Goal: Book appointment/travel/reservation

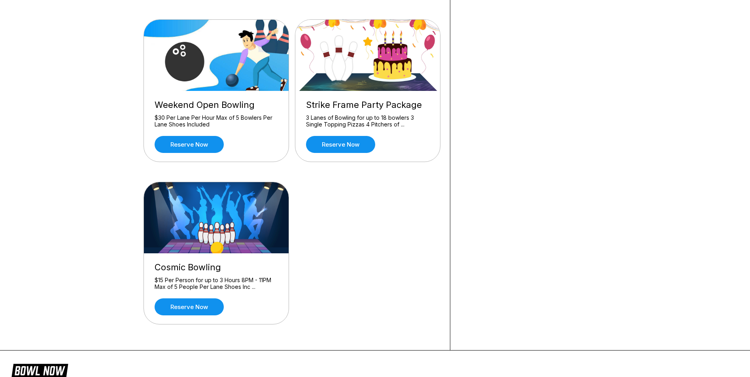
scroll to position [395, 0]
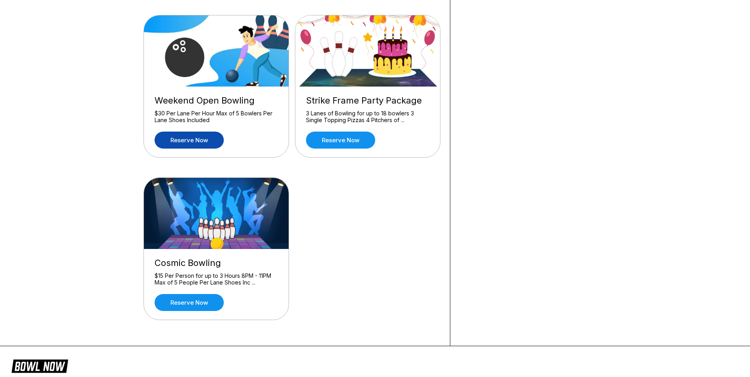
click at [188, 140] on link "Reserve now" at bounding box center [189, 140] width 69 height 17
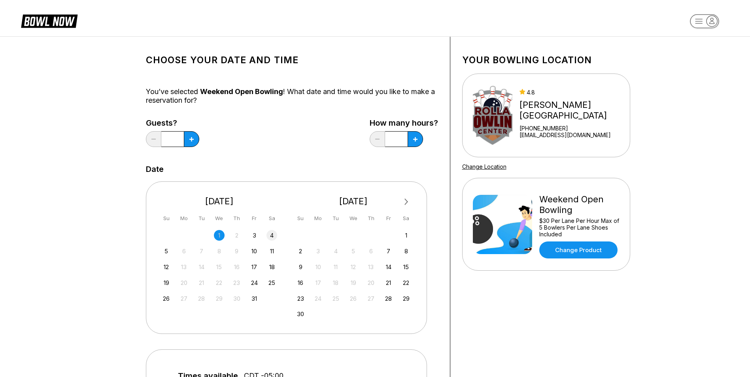
click at [272, 235] on div "4" at bounding box center [271, 235] width 11 height 11
click at [191, 137] on icon at bounding box center [191, 139] width 4 height 4
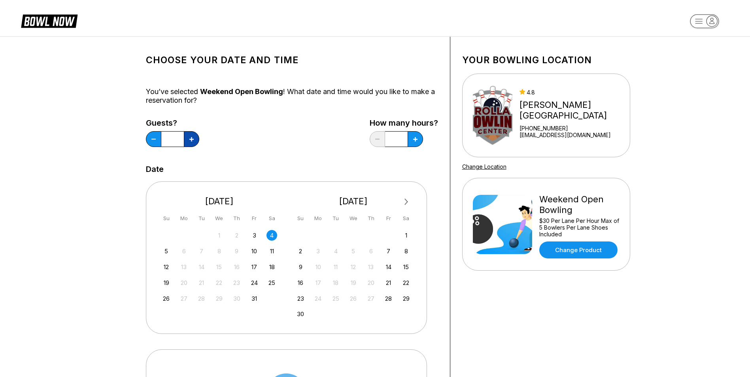
type input "*"
click at [417, 136] on button at bounding box center [415, 139] width 15 height 16
type input "*"
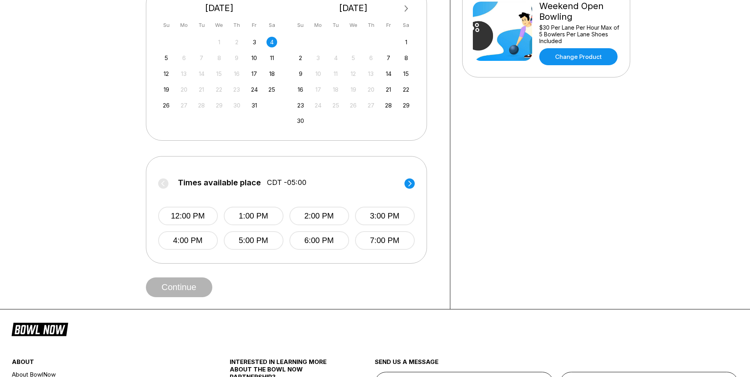
scroll to position [198, 0]
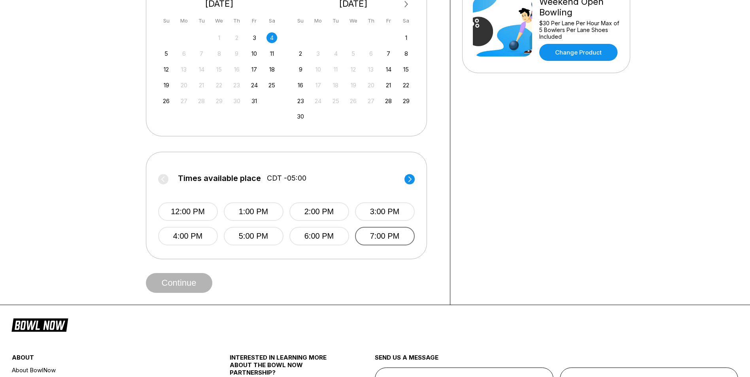
click at [389, 238] on button "7:00 PM" at bounding box center [385, 236] width 60 height 19
click at [185, 281] on button "Continue" at bounding box center [179, 283] width 66 height 20
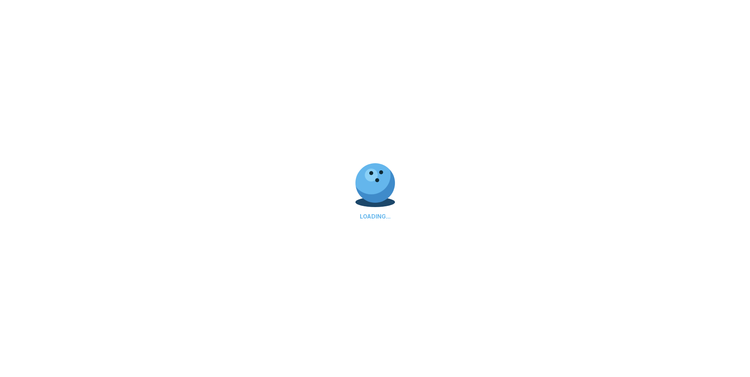
select select "**"
